Goal: Complete application form

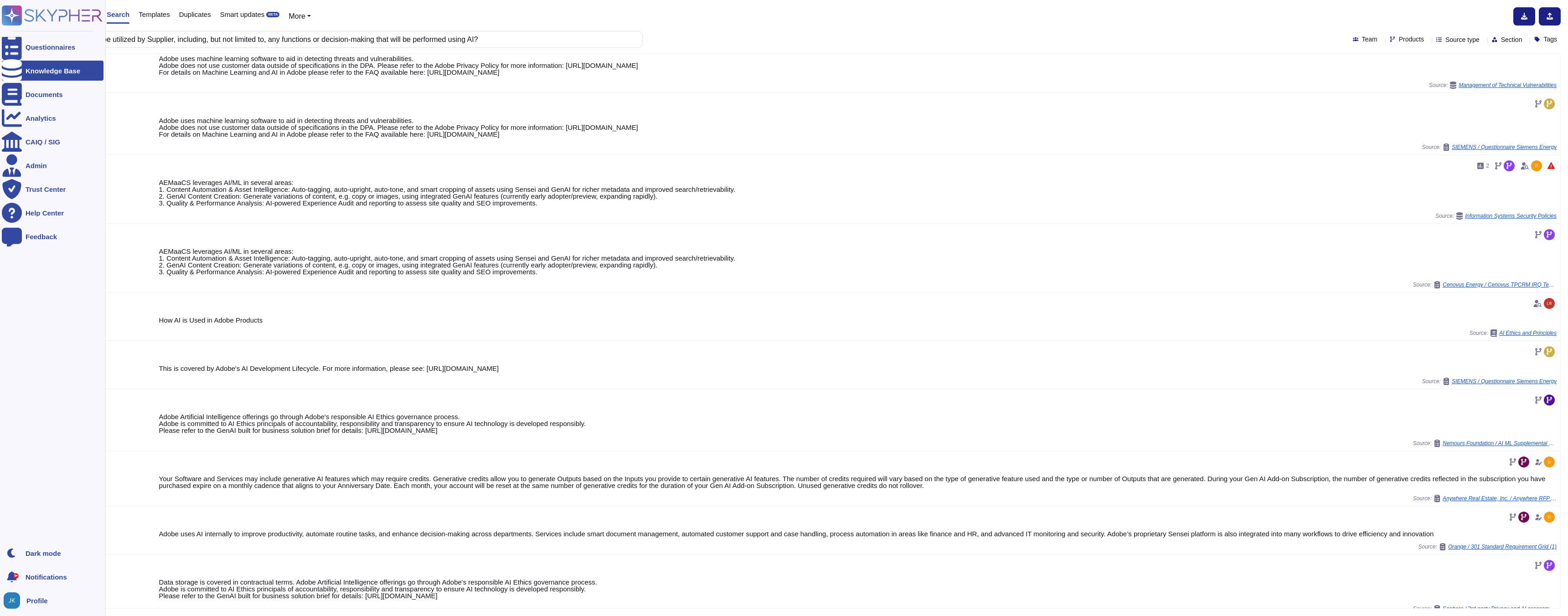
scroll to position [24, 0]
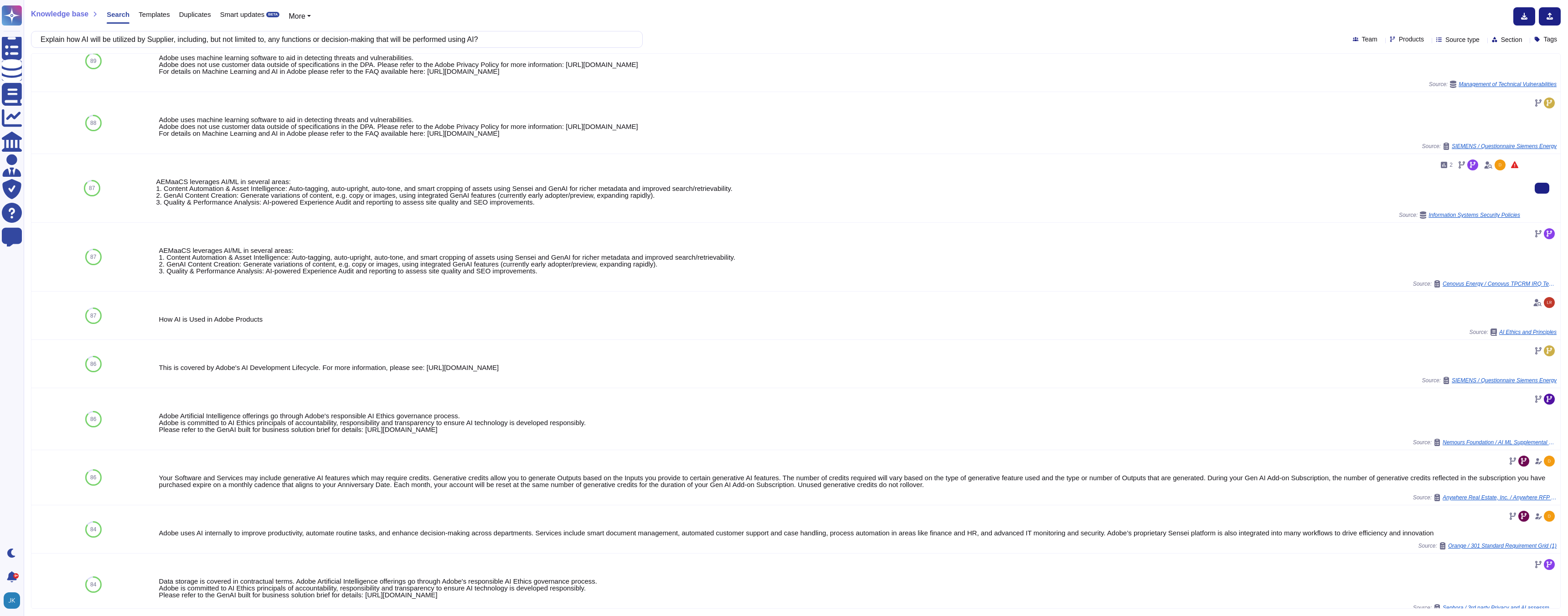
click at [286, 193] on div "AEMaaCS leverages AI/ML in several areas: 1. Content Automation & Asset Intelli…" at bounding box center [838, 192] width 1364 height 27
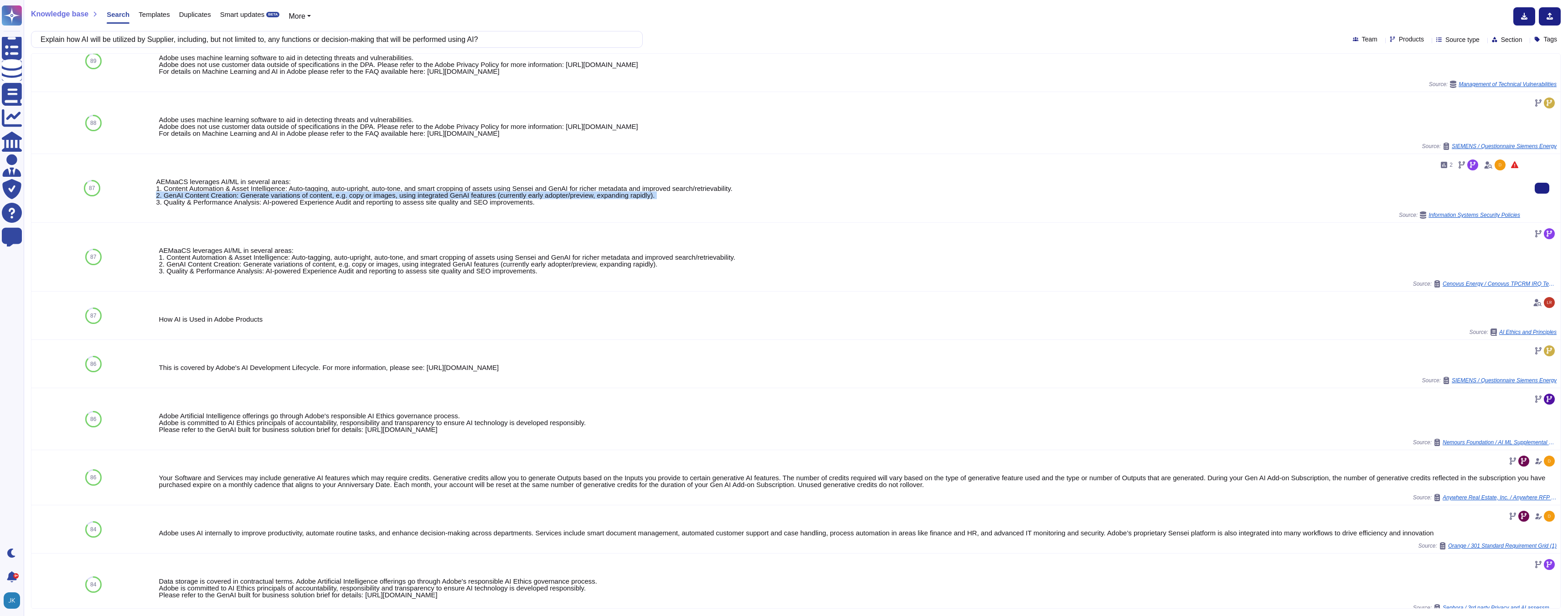
click at [286, 193] on div "AEMaaCS leverages AI/ML in several areas: 1. Content Automation & Asset Intelli…" at bounding box center [838, 192] width 1364 height 27
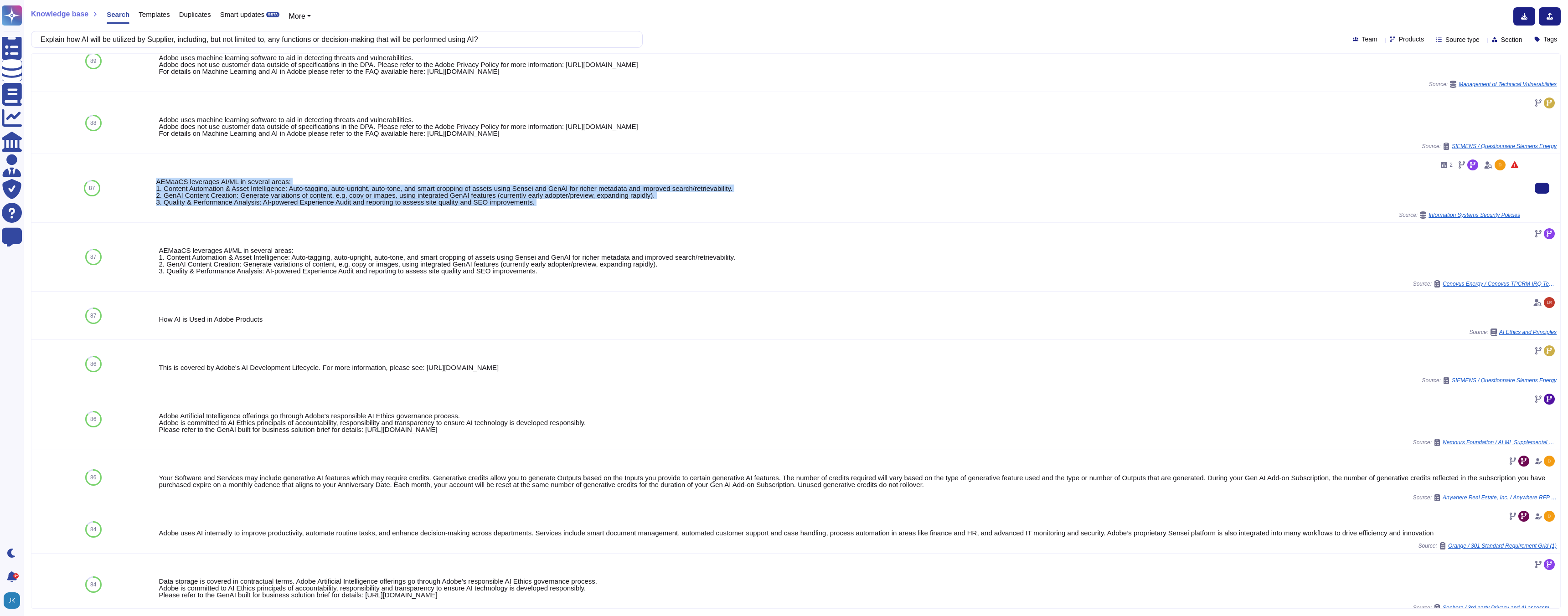
drag, startPoint x: 157, startPoint y: 182, endPoint x: 339, endPoint y: 217, distance: 185.3
click at [339, 217] on div "2 AEMaaCS leverages AI/ML in several areas: 1. Content Automation & Asset Intel…" at bounding box center [838, 188] width 1364 height 61
copy div "AEMaaCS leverages AI/ML in several areas: 1. Content Automation & Asset Intelli…"
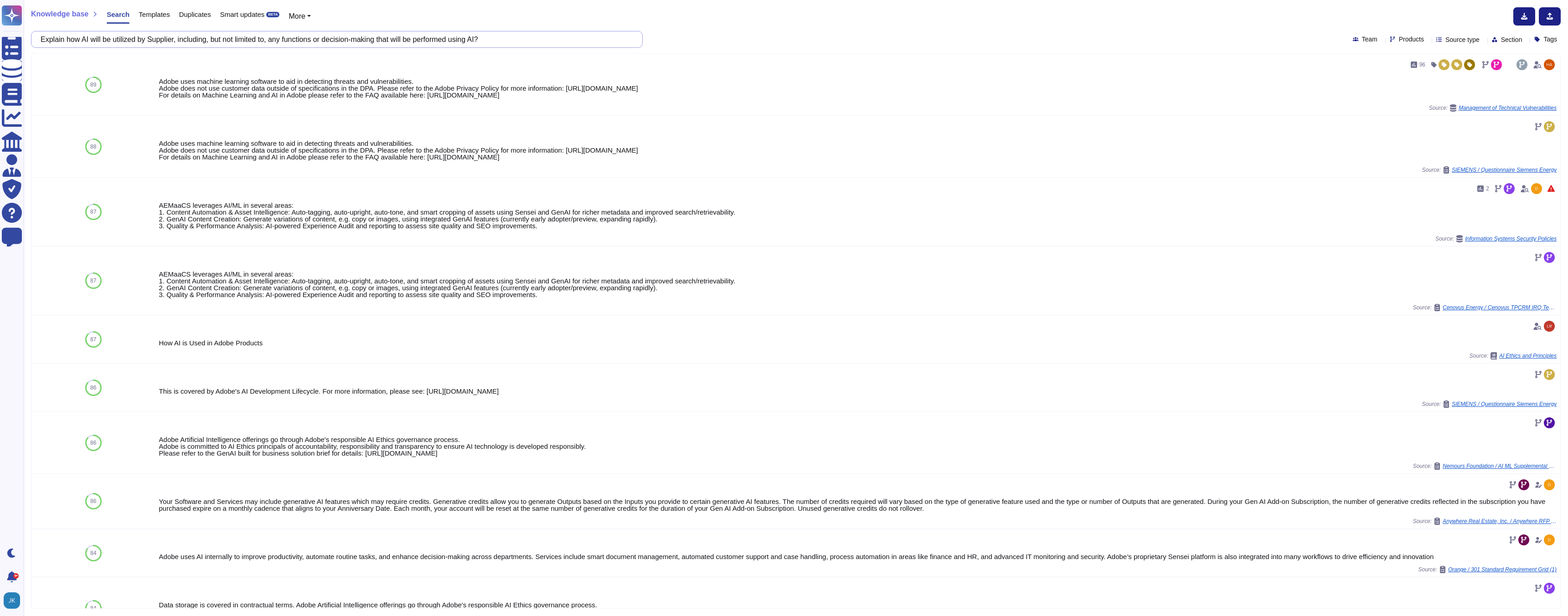
click at [401, 44] on input "Explain how AI will be utilized by Supplier, including, but not limited to, any…" at bounding box center [334, 40] width 597 height 16
paste input "the function served by the Solution."
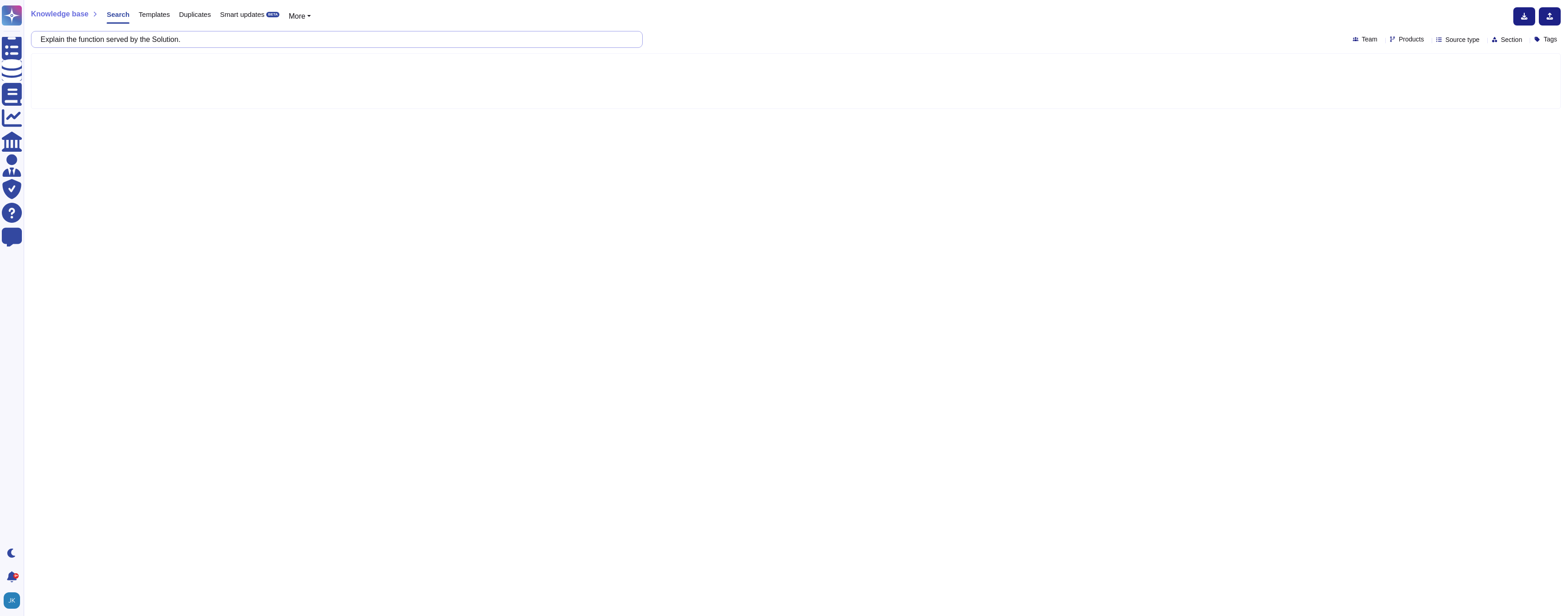
click at [200, 40] on input "Explain the function served by the Solution." at bounding box center [334, 40] width 597 height 16
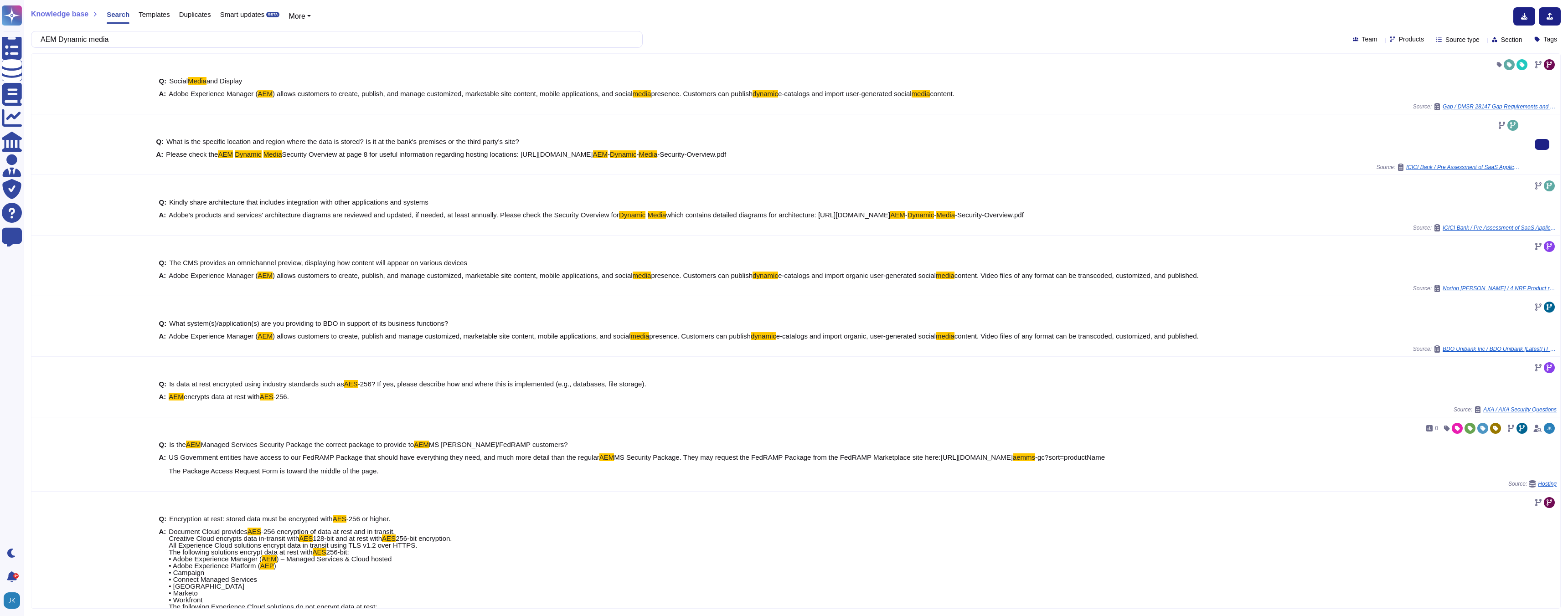
click at [533, 154] on span "Security Overview at page 8 for useful information regarding hosting locations:…" at bounding box center [438, 154] width 311 height 8
click at [621, 128] on div at bounding box center [838, 125] width 1364 height 15
drag, startPoint x: 534, startPoint y: 156, endPoint x: 977, endPoint y: 157, distance: 443.0
click at [977, 157] on div "A: Please check the AEM Dynamic Media Security Overview at page 8 for useful in…" at bounding box center [838, 154] width 1364 height 7
click at [284, 40] on input "AEM Dynamic media" at bounding box center [334, 40] width 597 height 16
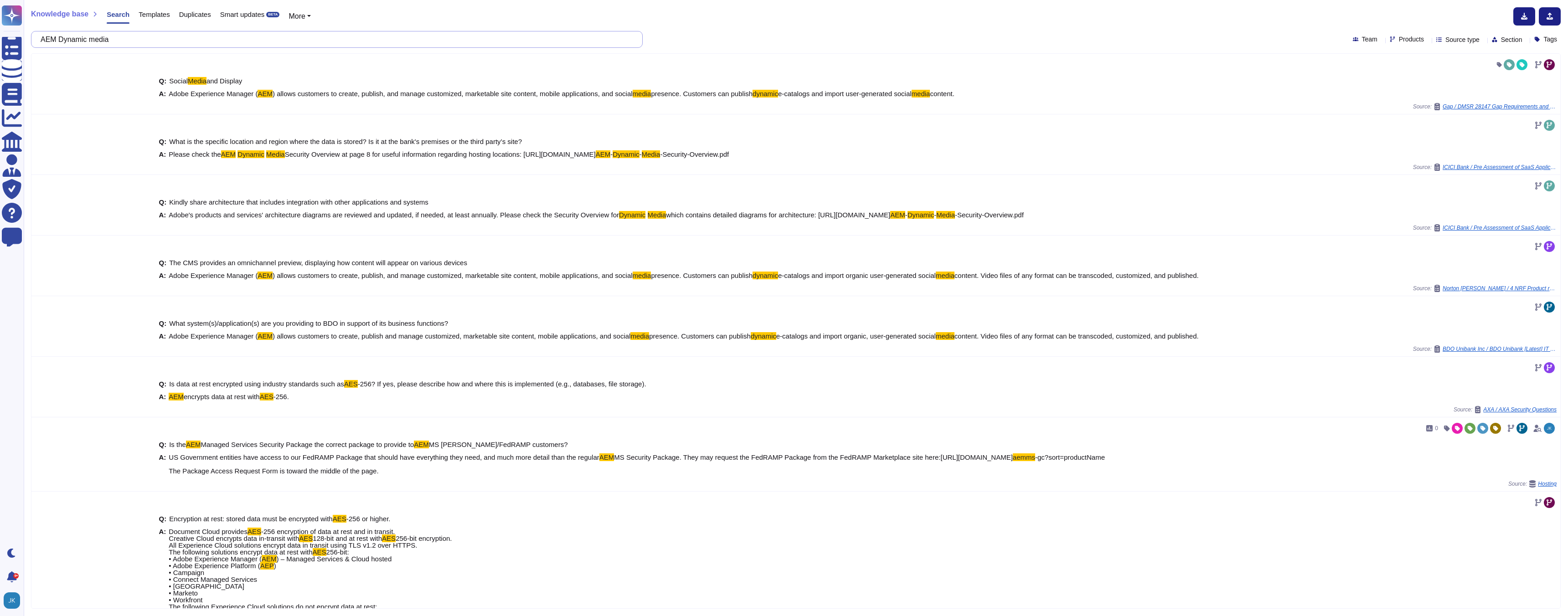
click at [284, 40] on input "AEM Dynamic media" at bounding box center [334, 40] width 597 height 16
paste input "Does the Solution incorporate Generative AI?"
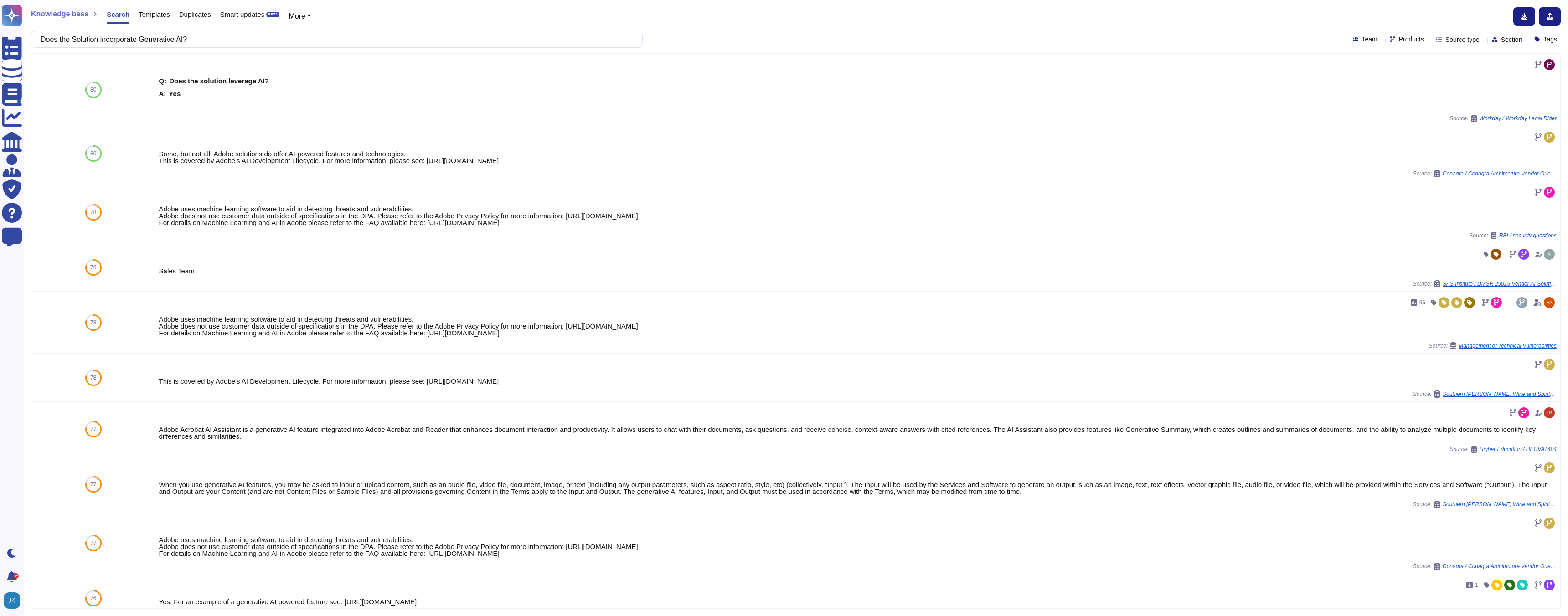
type input "Does the Solution incorporate Generative AI?"
click at [1399, 37] on div "Products" at bounding box center [1409, 39] width 38 height 7
click at [1374, 83] on div at bounding box center [1374, 83] width 7 height 7
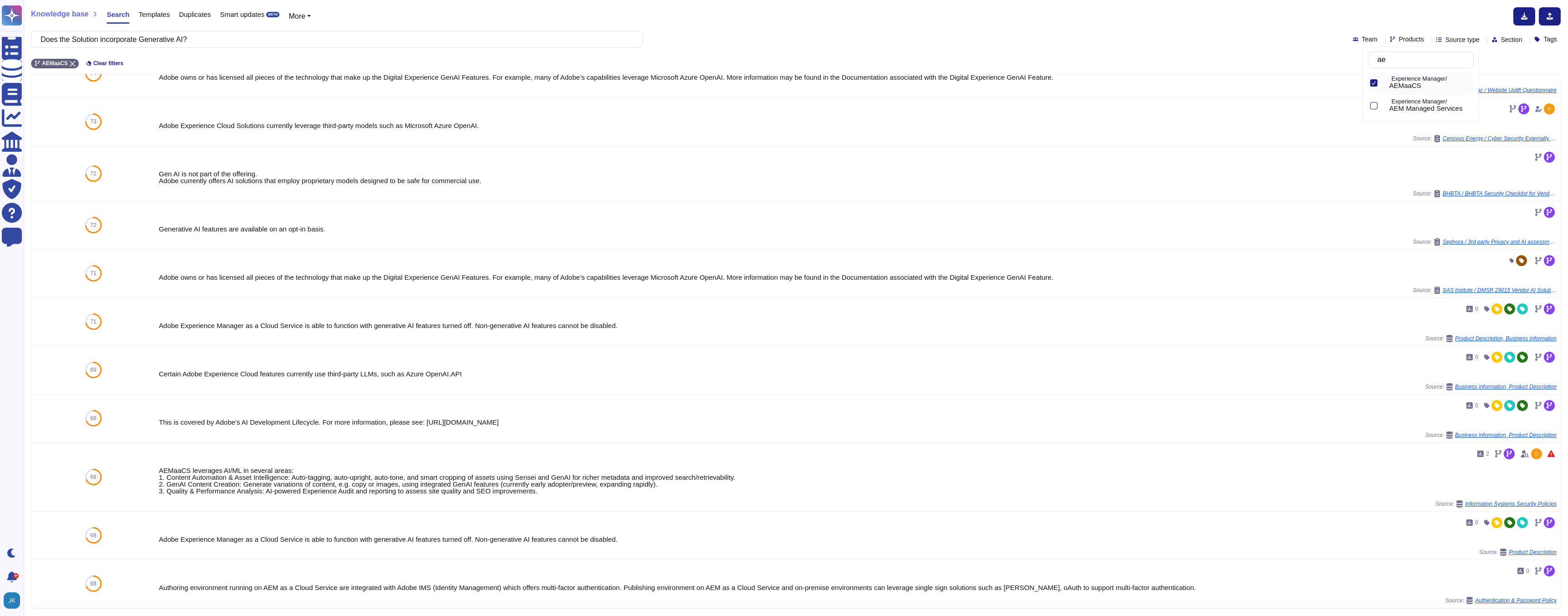
scroll to position [172, 0]
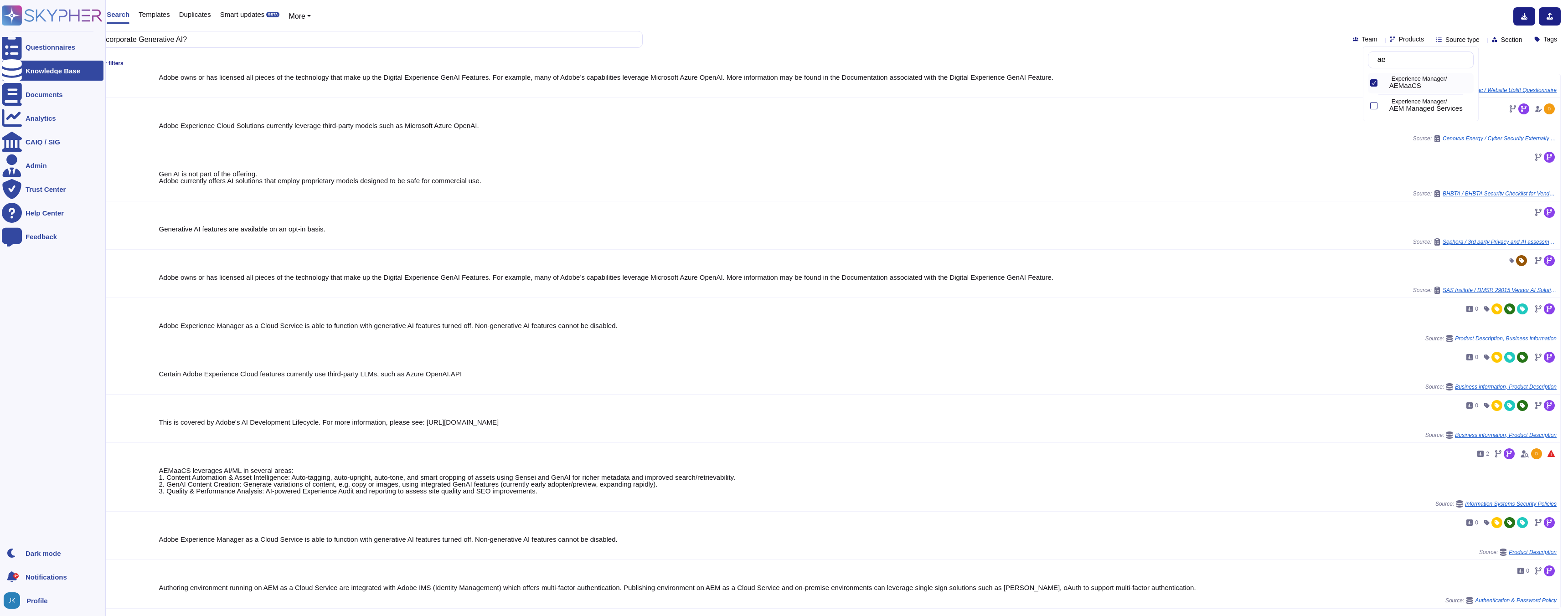
type input "ae"
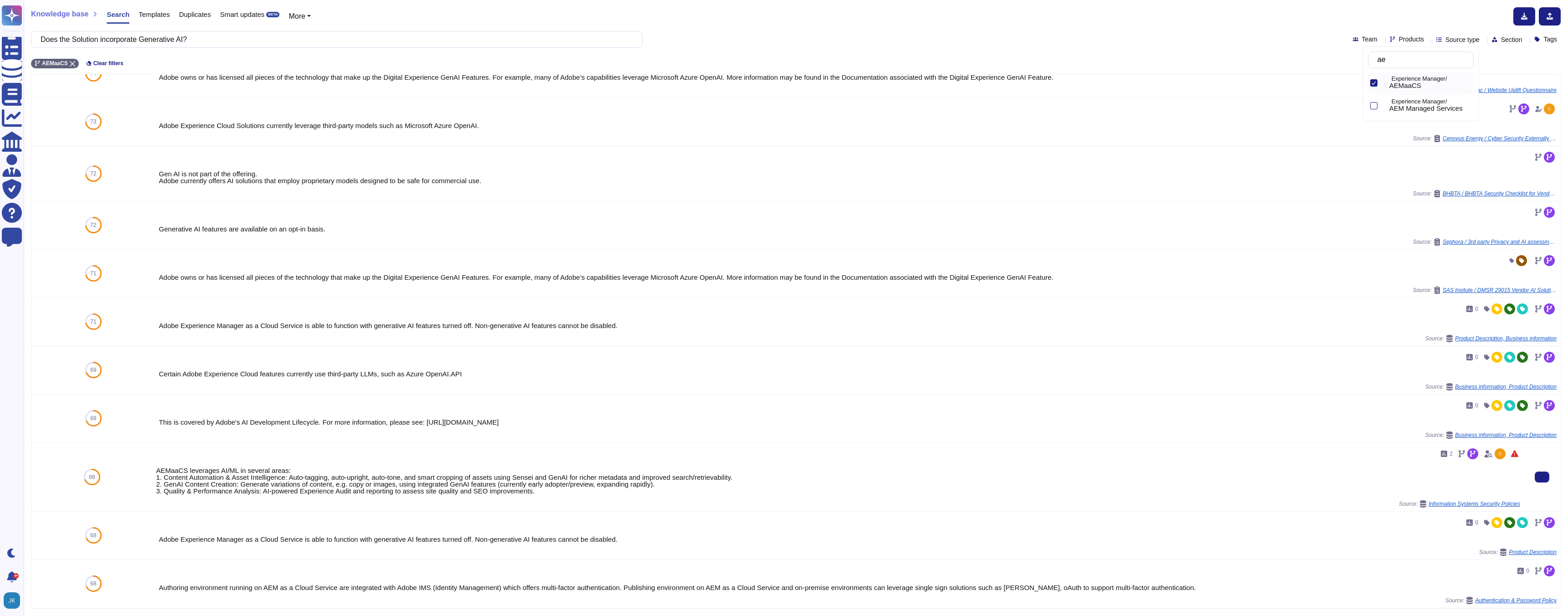
click at [192, 480] on div "AEMaaCS leverages AI/ML in several areas: 1. Content Automation & Asset Intelli…" at bounding box center [838, 481] width 1364 height 27
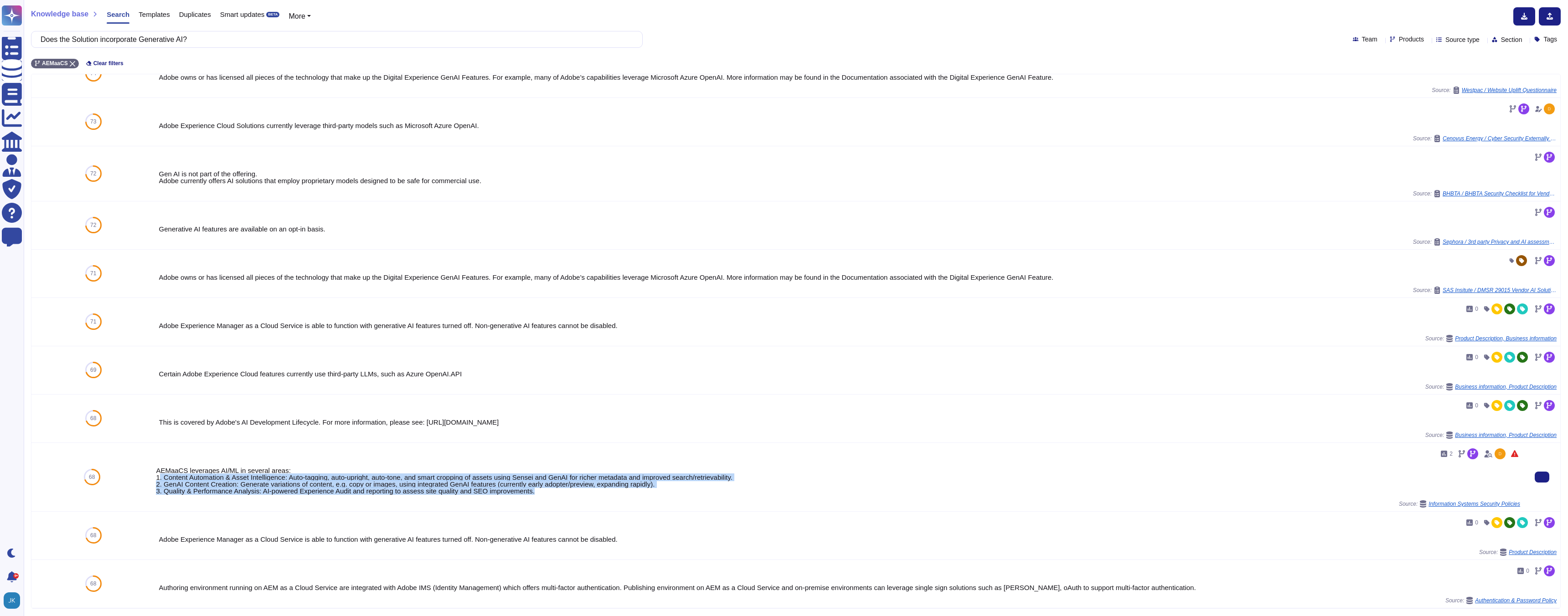
drag, startPoint x: 159, startPoint y: 477, endPoint x: 553, endPoint y: 496, distance: 394.5
click at [553, 496] on div "2 AEMaaCS leverages AI/ML in several areas: 1. Content Automation & Asset Intel…" at bounding box center [838, 477] width 1364 height 61
copy div ". Content Automation & Asset Intelligence: Auto-tagging, auto-upright, auto-ton…"
click at [255, 43] on input "Does the Solution incorporate Generative AI?" at bounding box center [334, 40] width 597 height 16
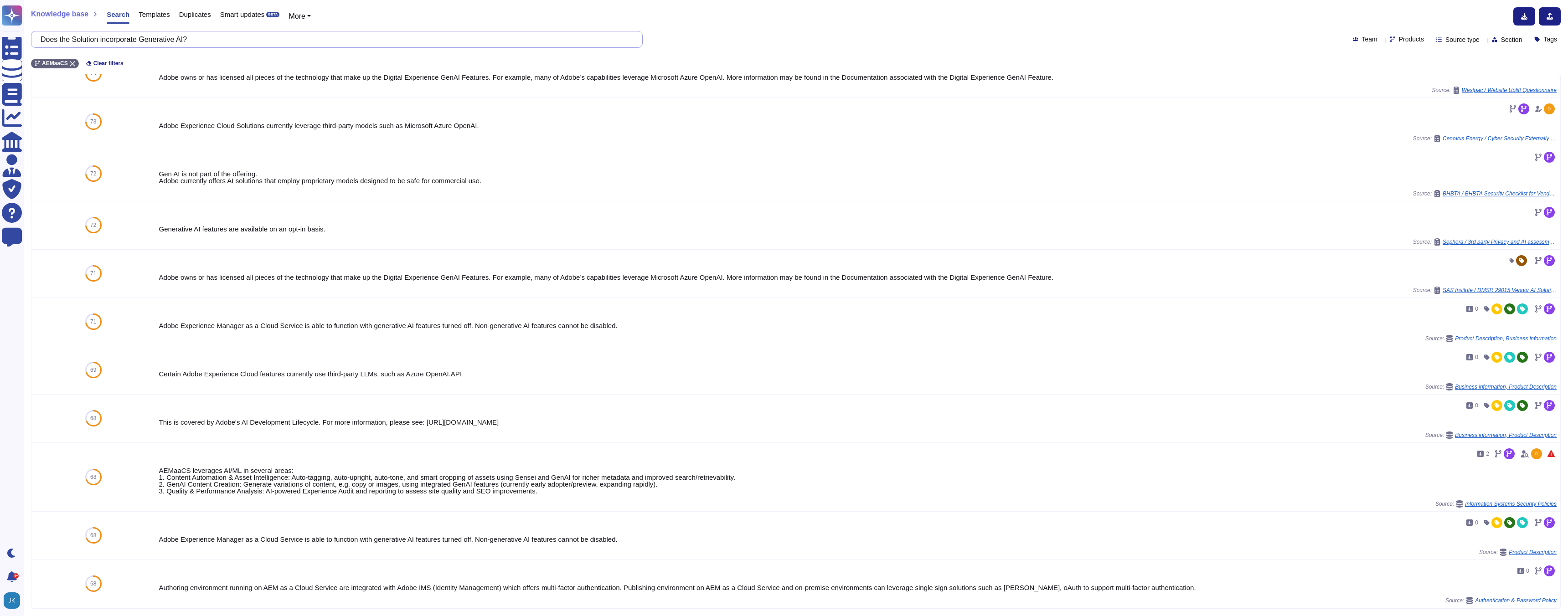
click at [255, 43] on input "Does the Solution incorporate Generative AI?" at bounding box center [334, 40] width 597 height 16
paste input "any Predictive Model"
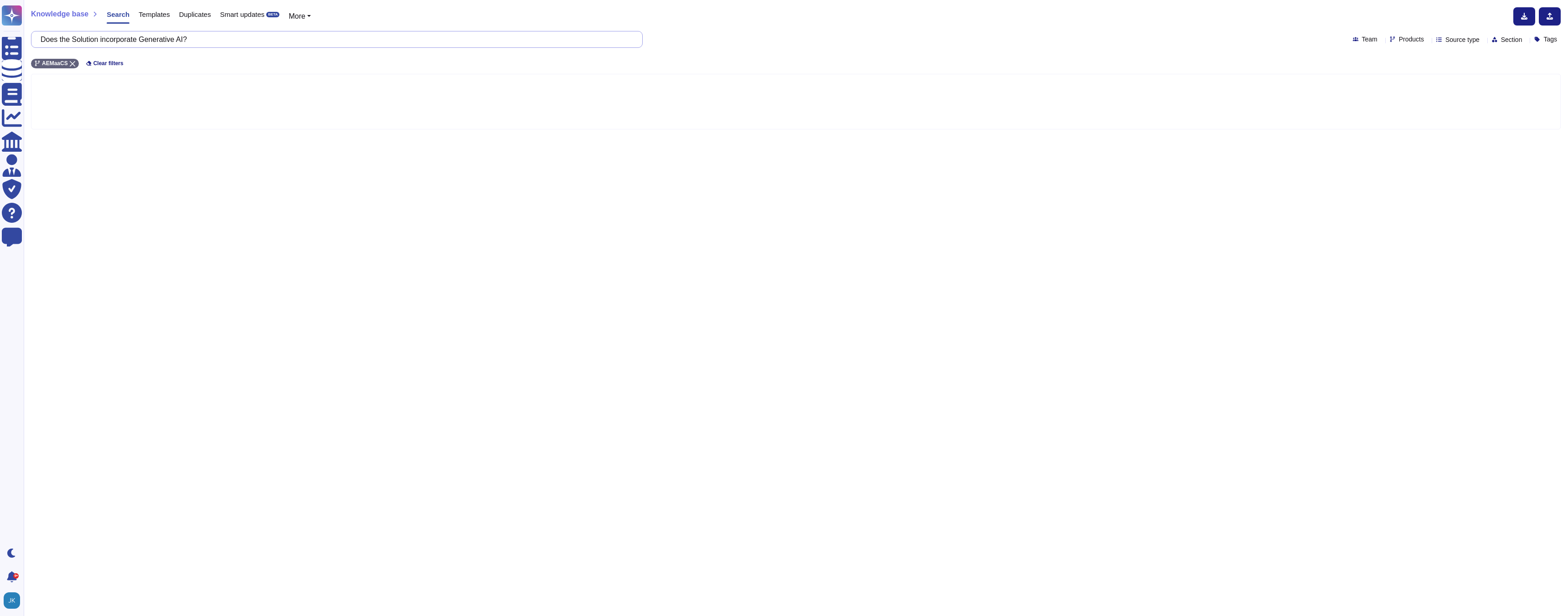
scroll to position [0, 0]
type input "Does the Solution incorporate any Predictive Model?"
